Goal: Information Seeking & Learning: Learn about a topic

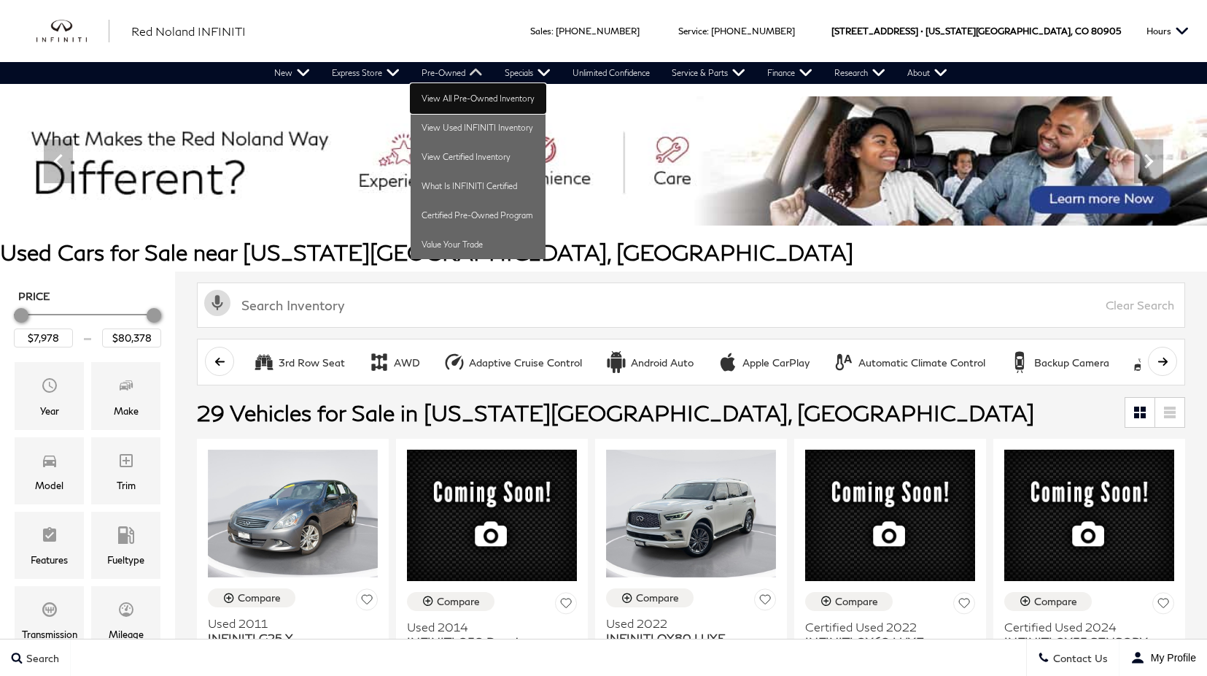
click at [451, 100] on link "View All Pre-Owned Inventory" at bounding box center [478, 98] width 135 height 29
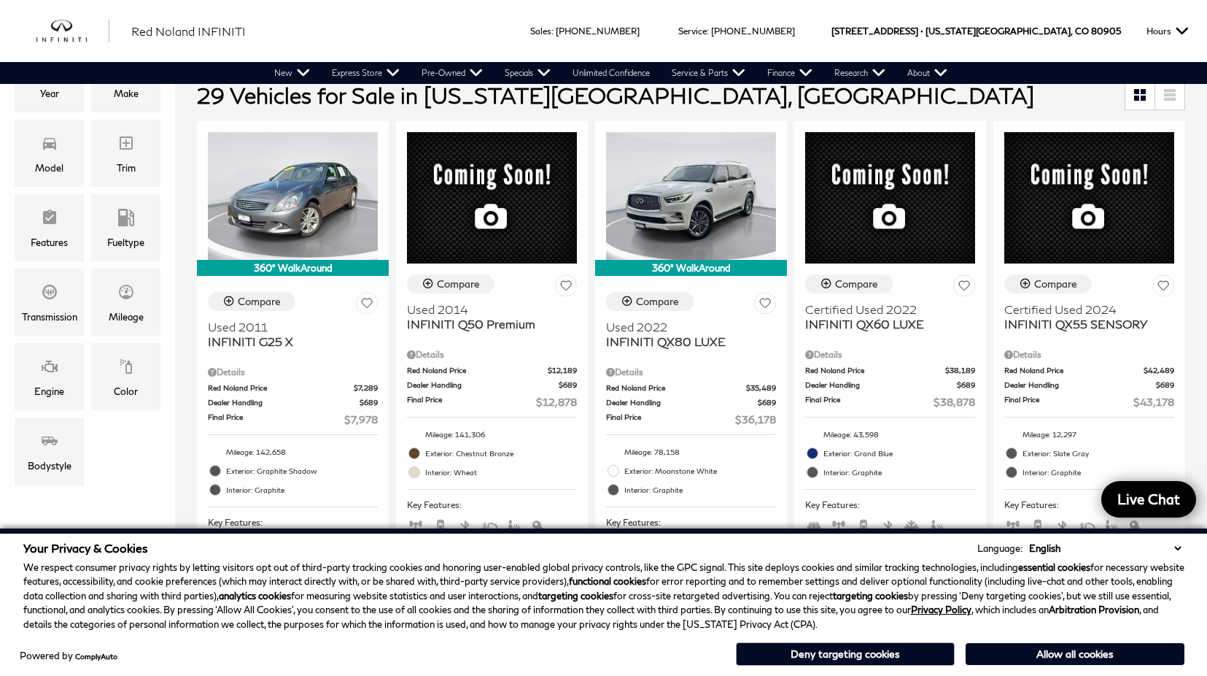
scroll to position [292, 0]
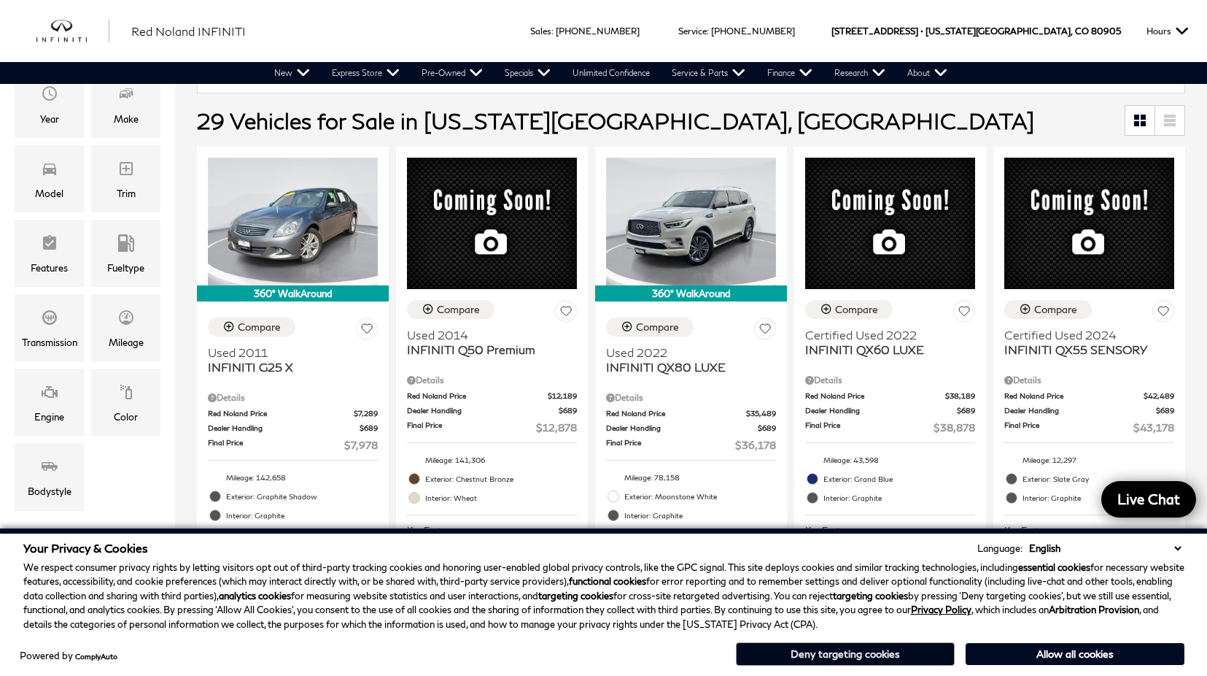
click at [869, 658] on button "Deny targeting cookies" at bounding box center [845, 653] width 219 height 23
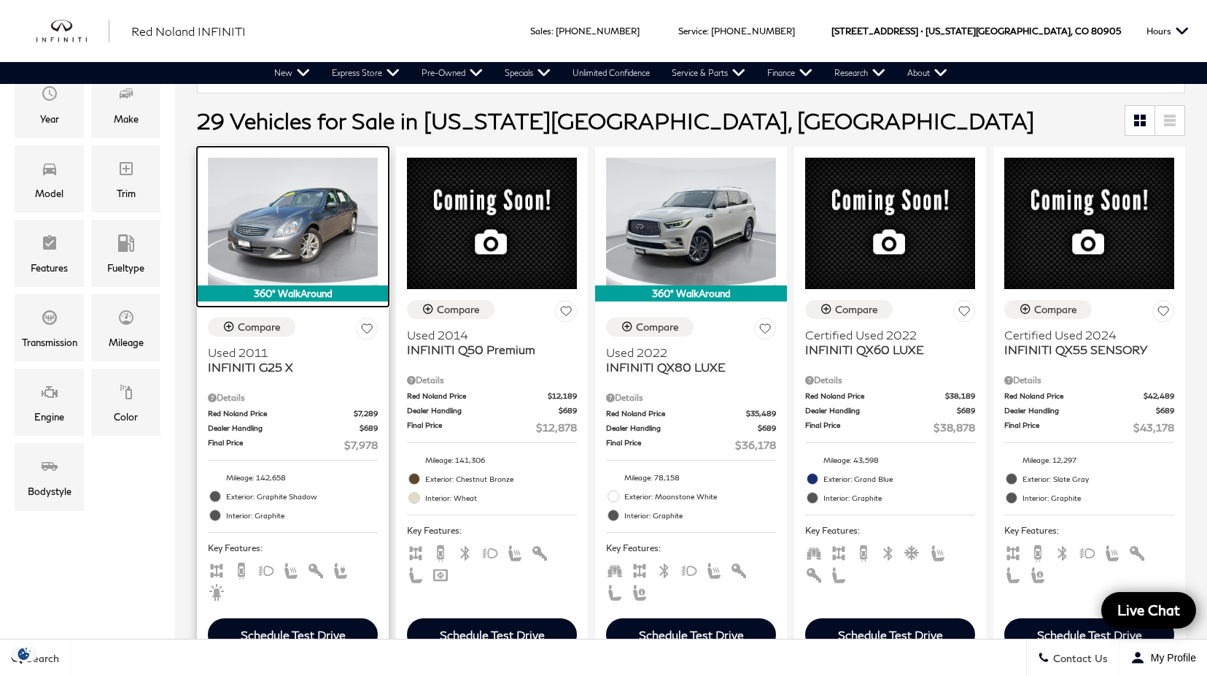
click at [314, 231] on img at bounding box center [293, 222] width 170 height 128
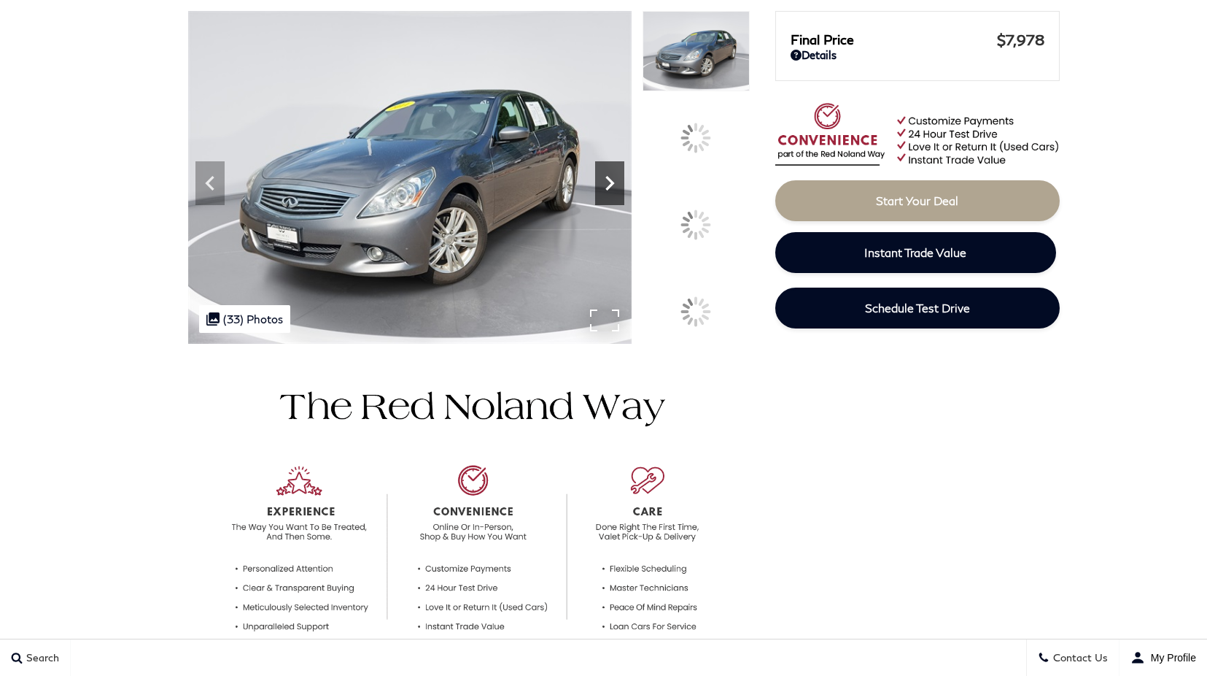
click at [624, 198] on icon at bounding box center [609, 183] width 29 height 29
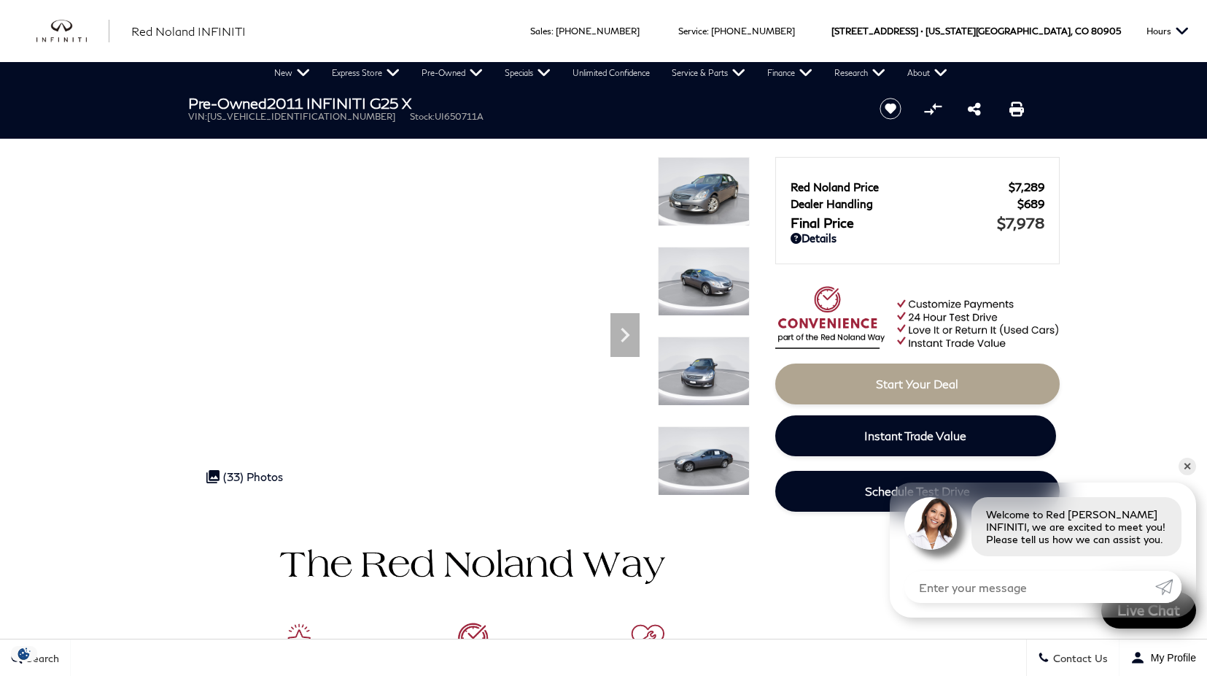
click at [695, 213] on img at bounding box center [704, 191] width 92 height 69
click at [713, 277] on img at bounding box center [704, 281] width 92 height 69
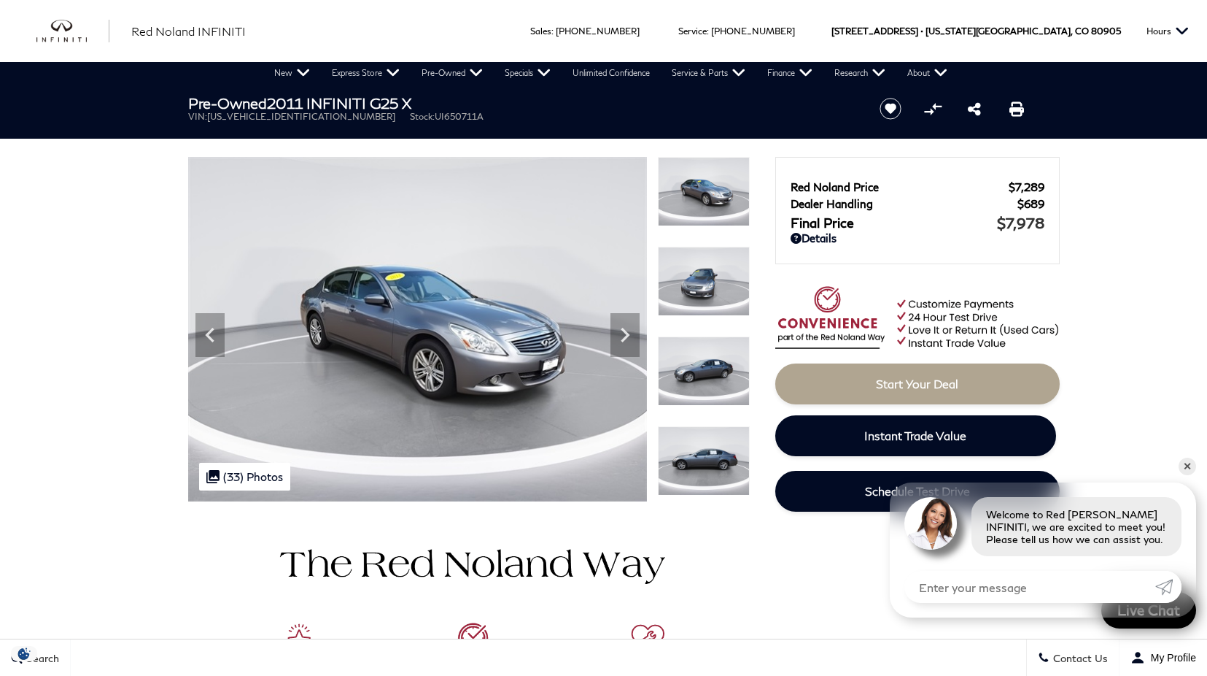
scroll to position [73, 0]
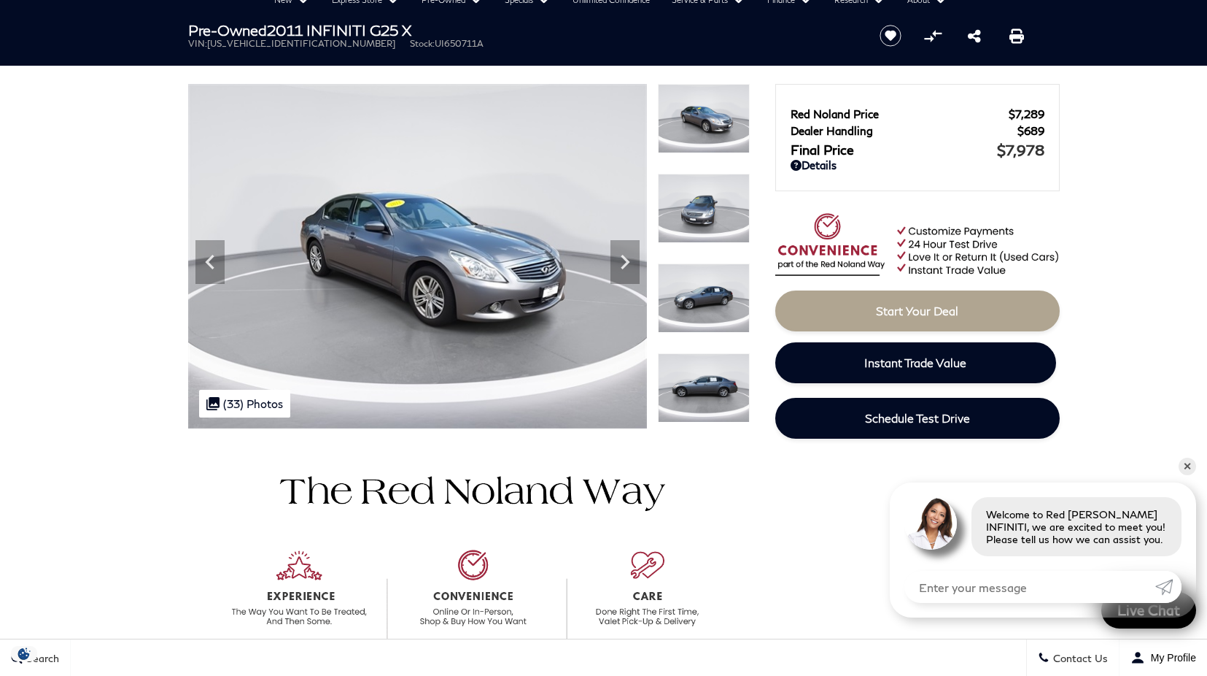
click at [703, 295] on img at bounding box center [704, 297] width 92 height 69
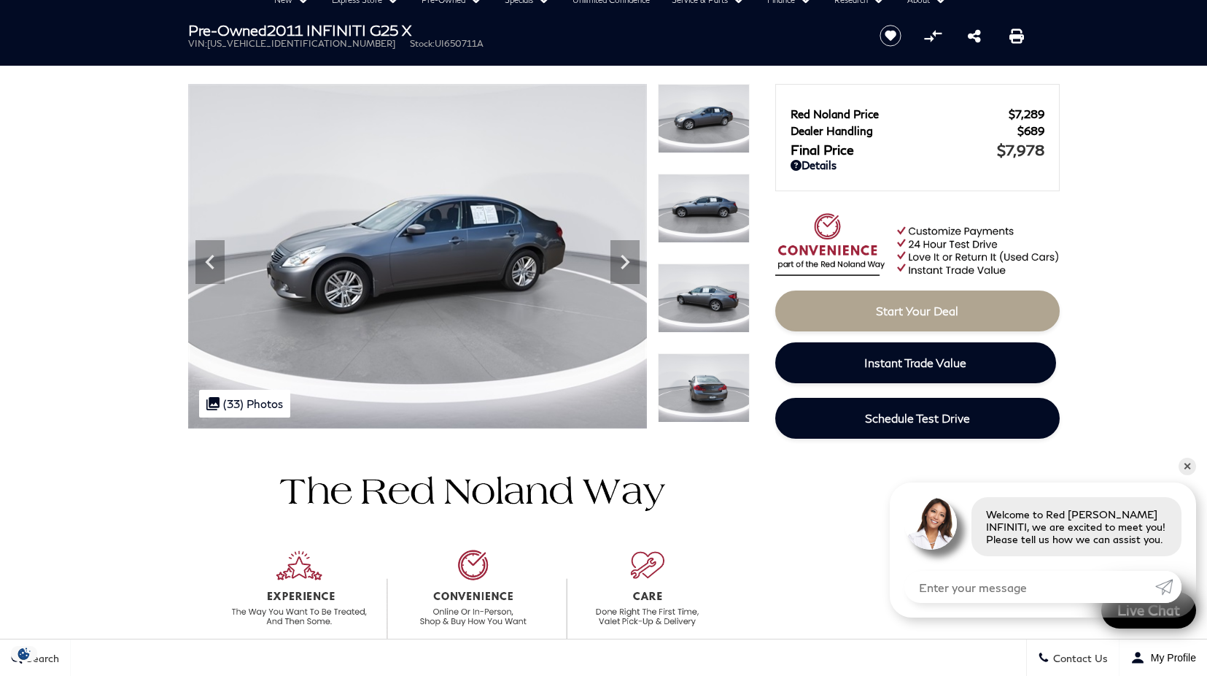
click at [703, 295] on img at bounding box center [704, 297] width 92 height 69
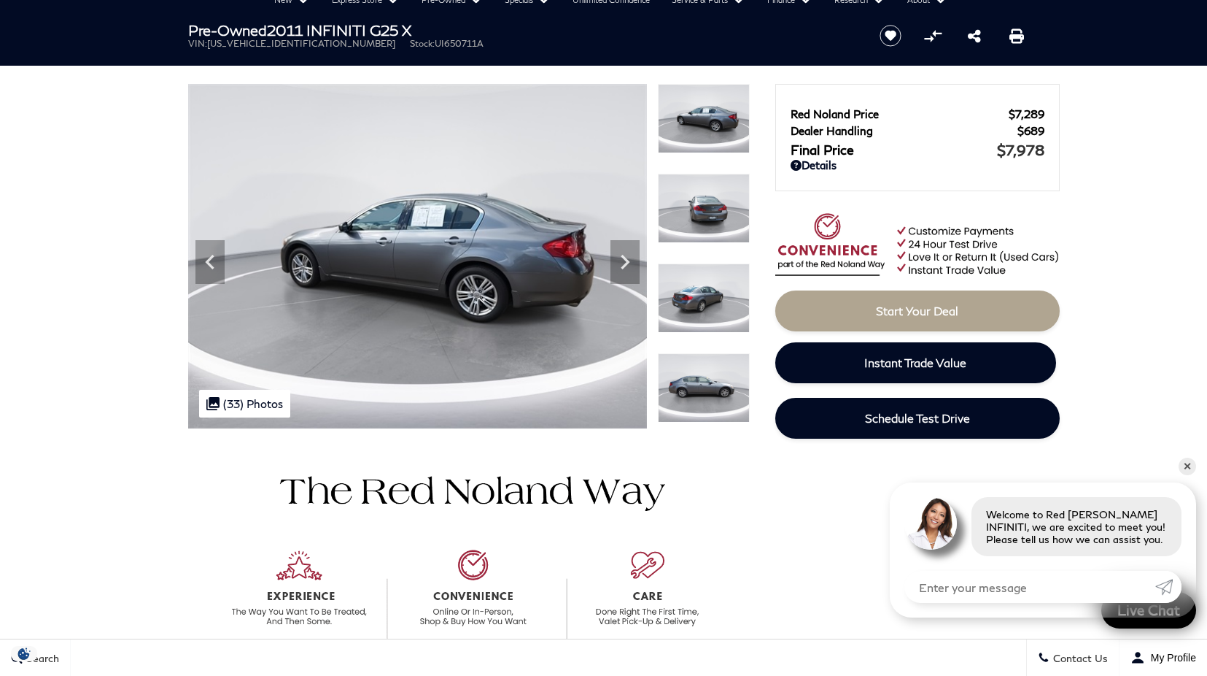
click at [711, 363] on img at bounding box center [704, 387] width 92 height 69
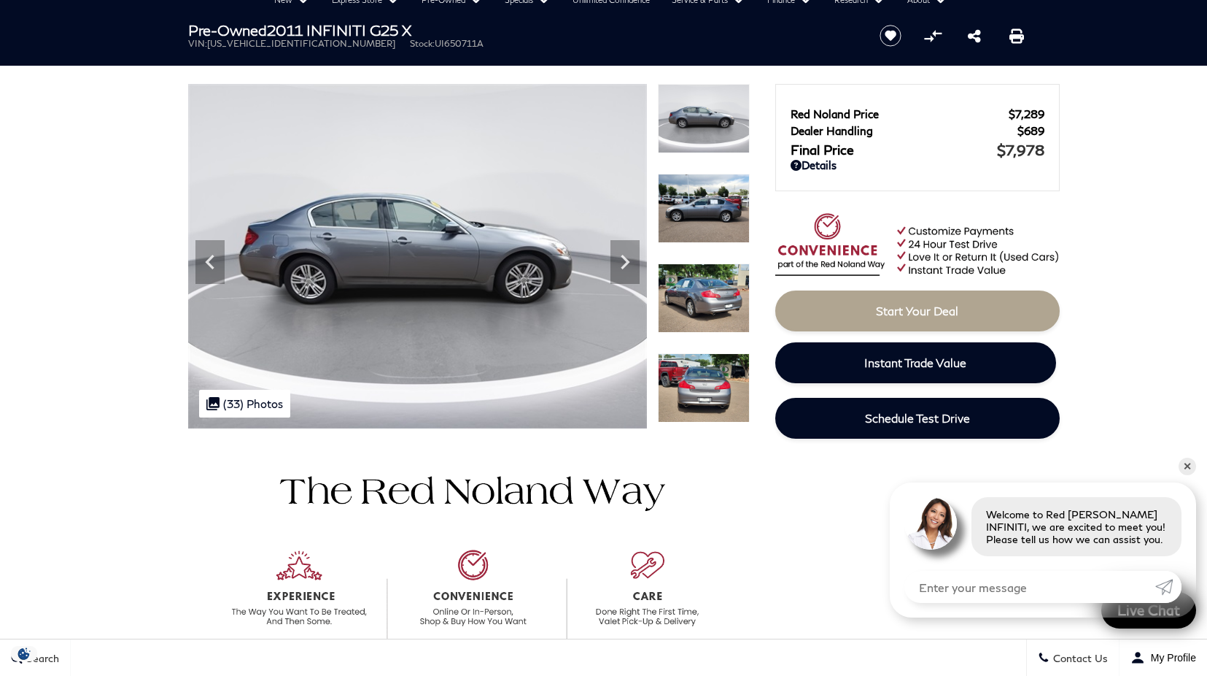
click at [711, 363] on img at bounding box center [704, 387] width 92 height 69
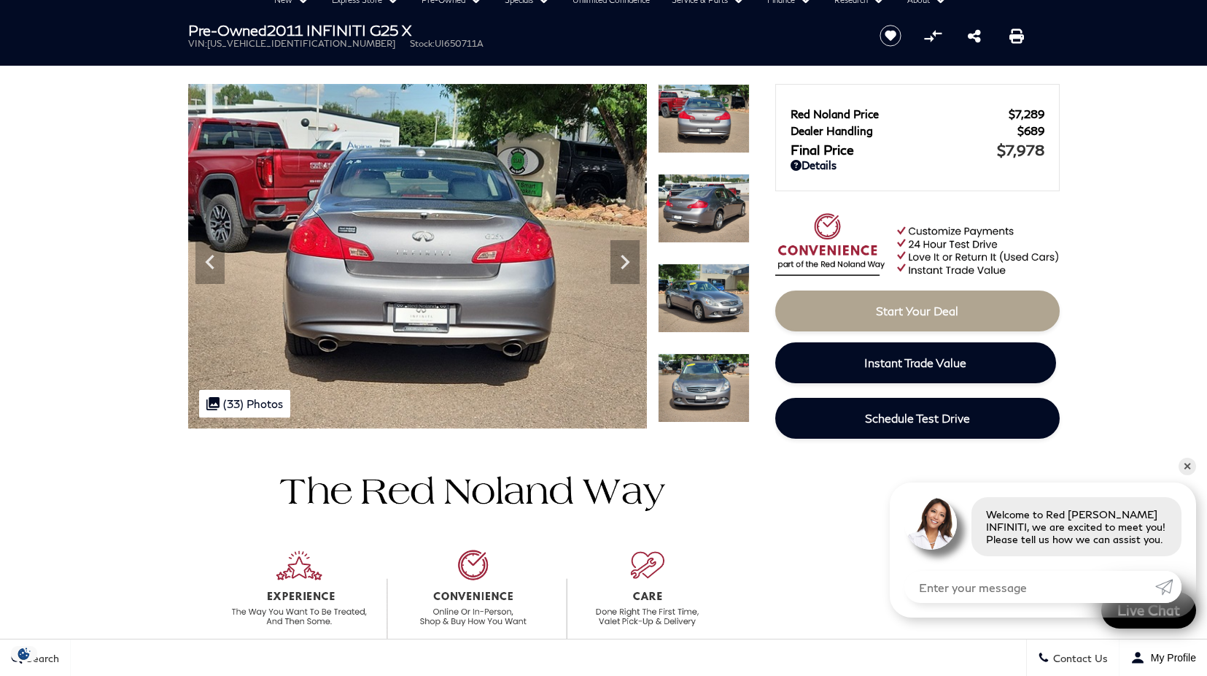
click at [694, 323] on img at bounding box center [704, 297] width 92 height 69
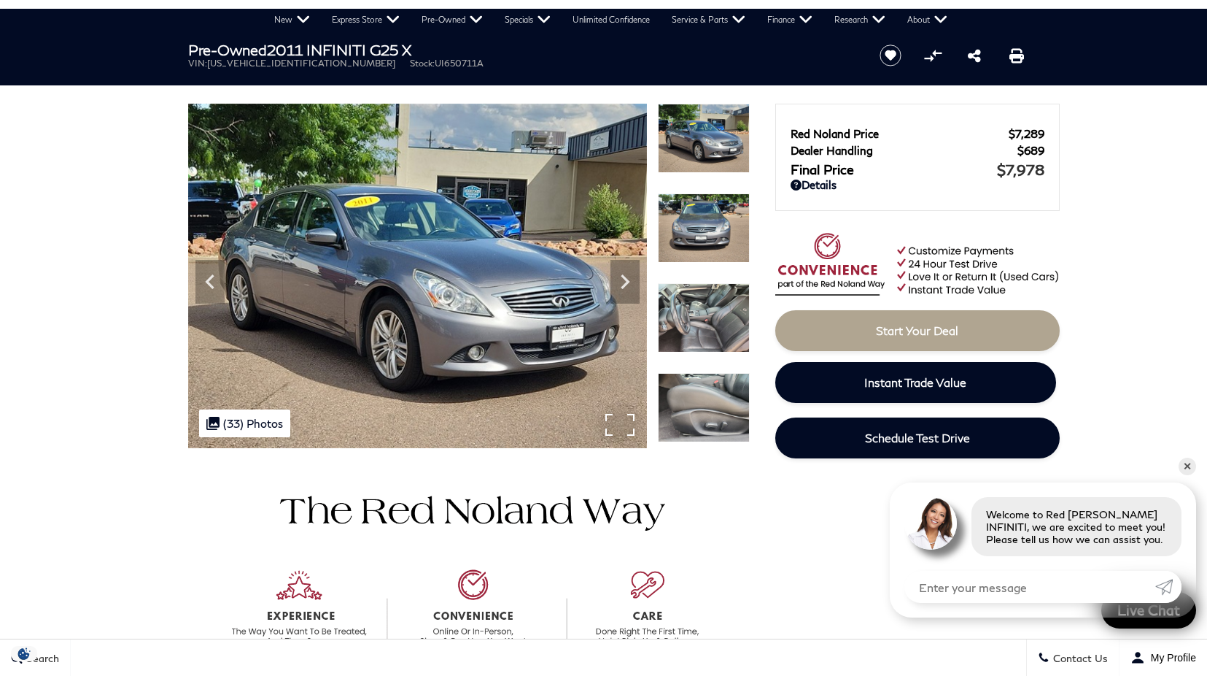
scroll to position [0, 0]
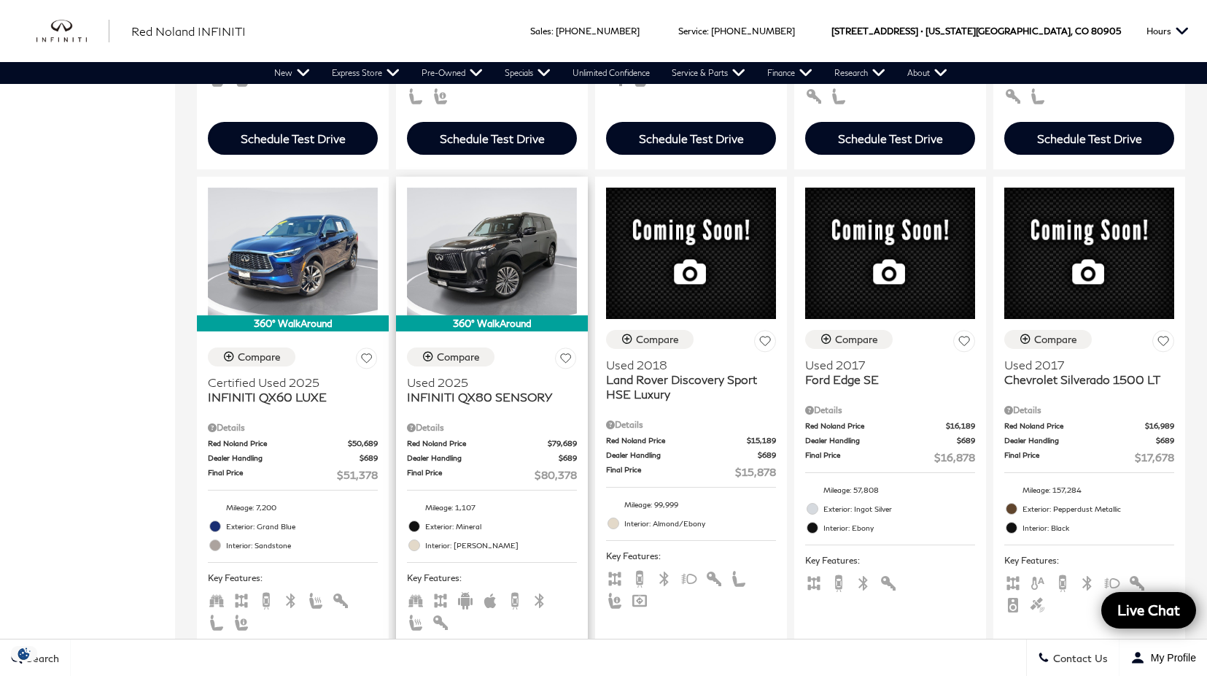
scroll to position [1240, 0]
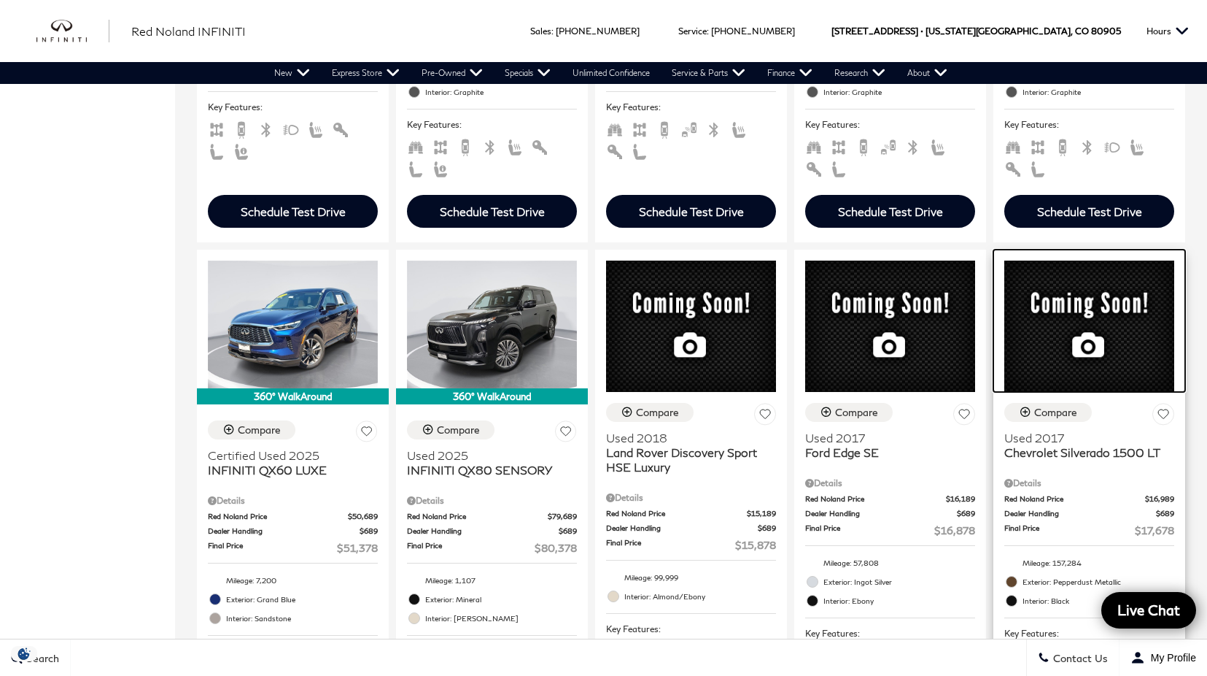
click at [1116, 274] on img at bounding box center [1090, 325] width 170 height 131
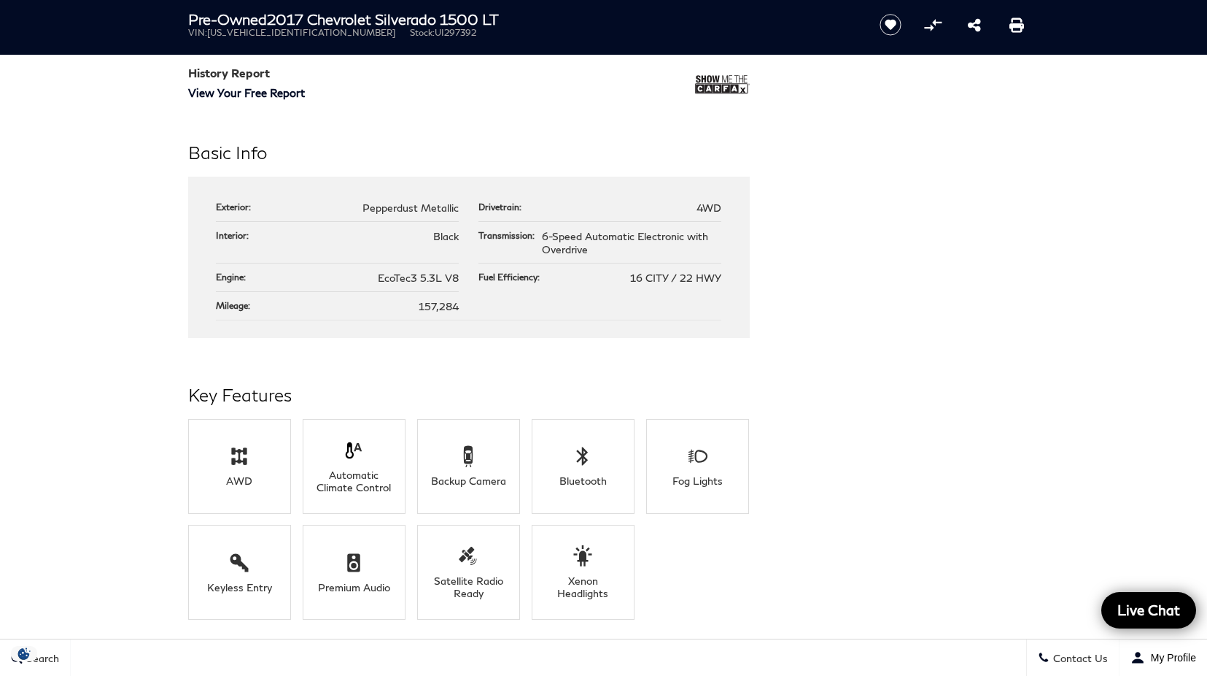
scroll to position [1459, 0]
